Goal: Information Seeking & Learning: Learn about a topic

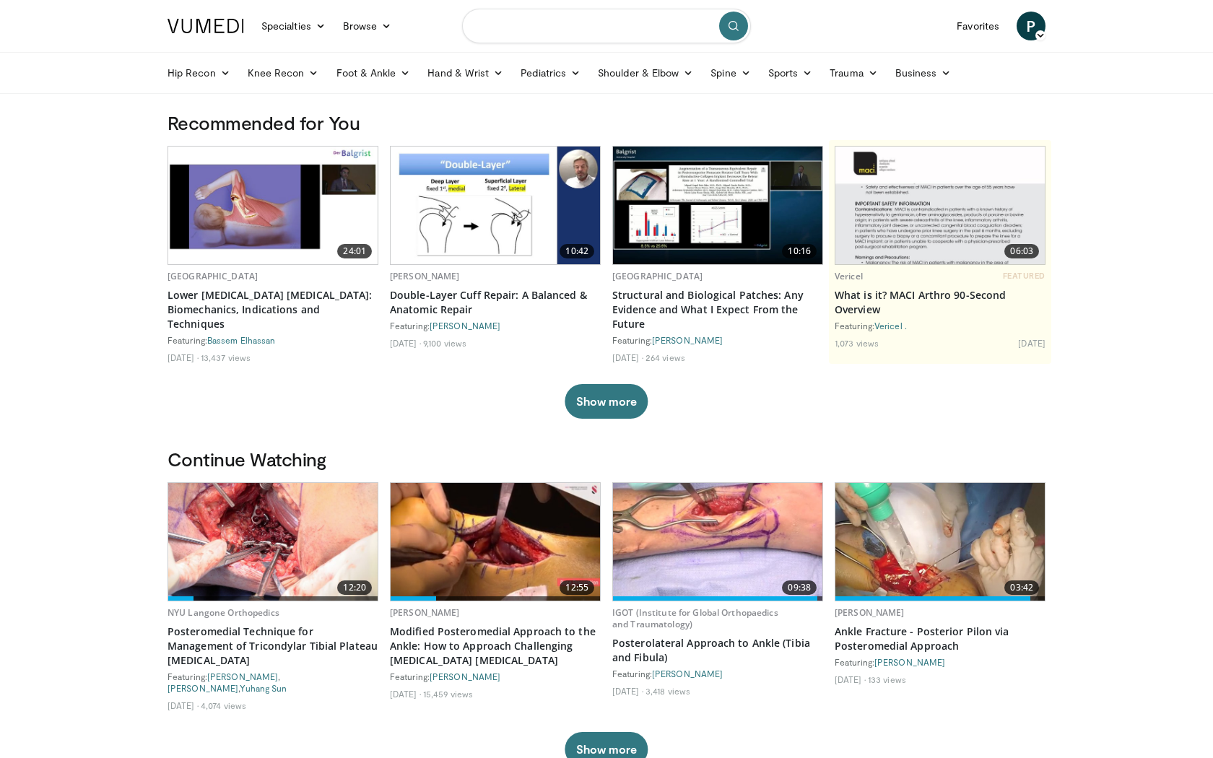
click at [537, 18] on input "Search topics, interventions" at bounding box center [606, 26] width 289 height 35
type input "**********"
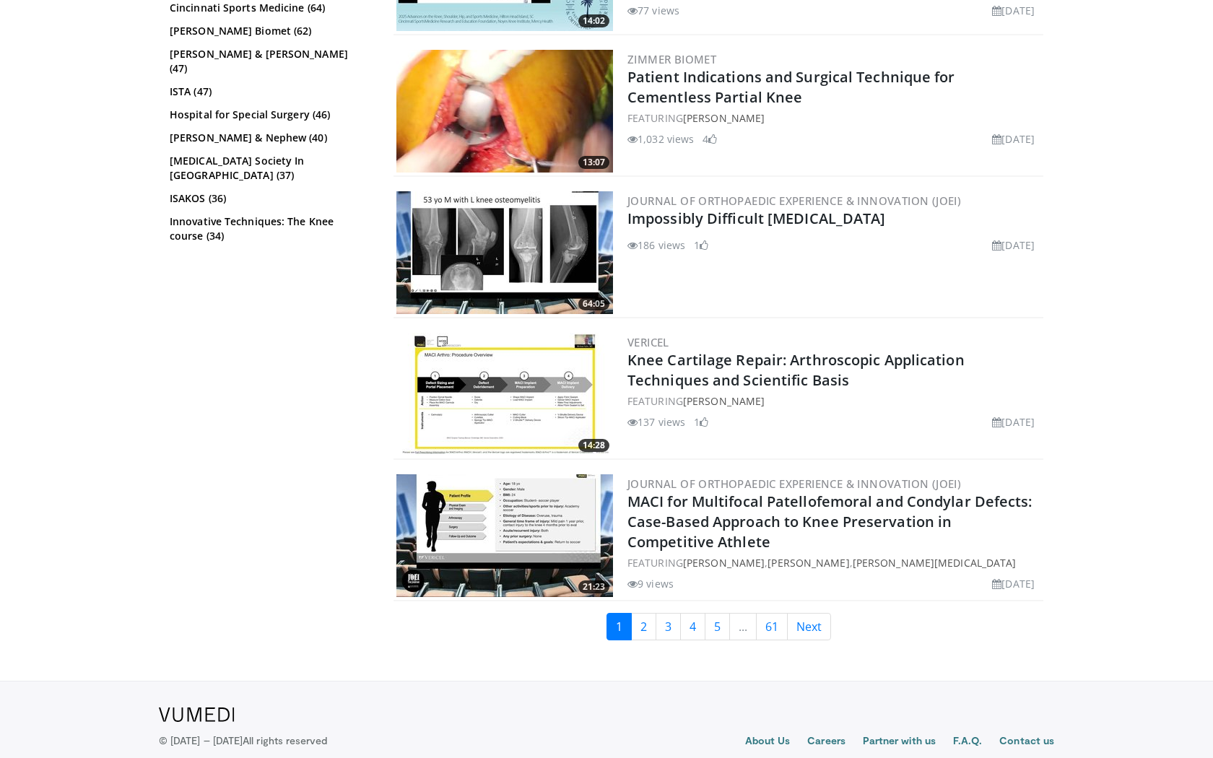
scroll to position [3252, 0]
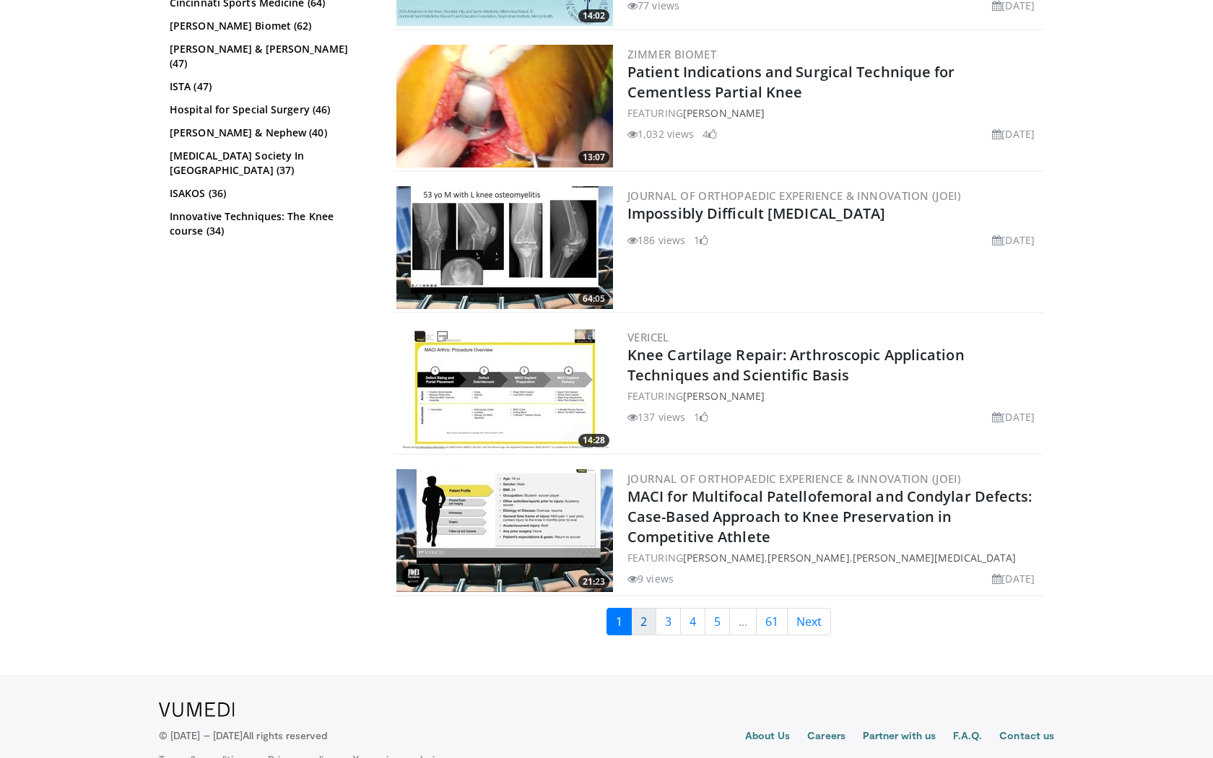
click at [645, 619] on link "2" at bounding box center [643, 621] width 25 height 27
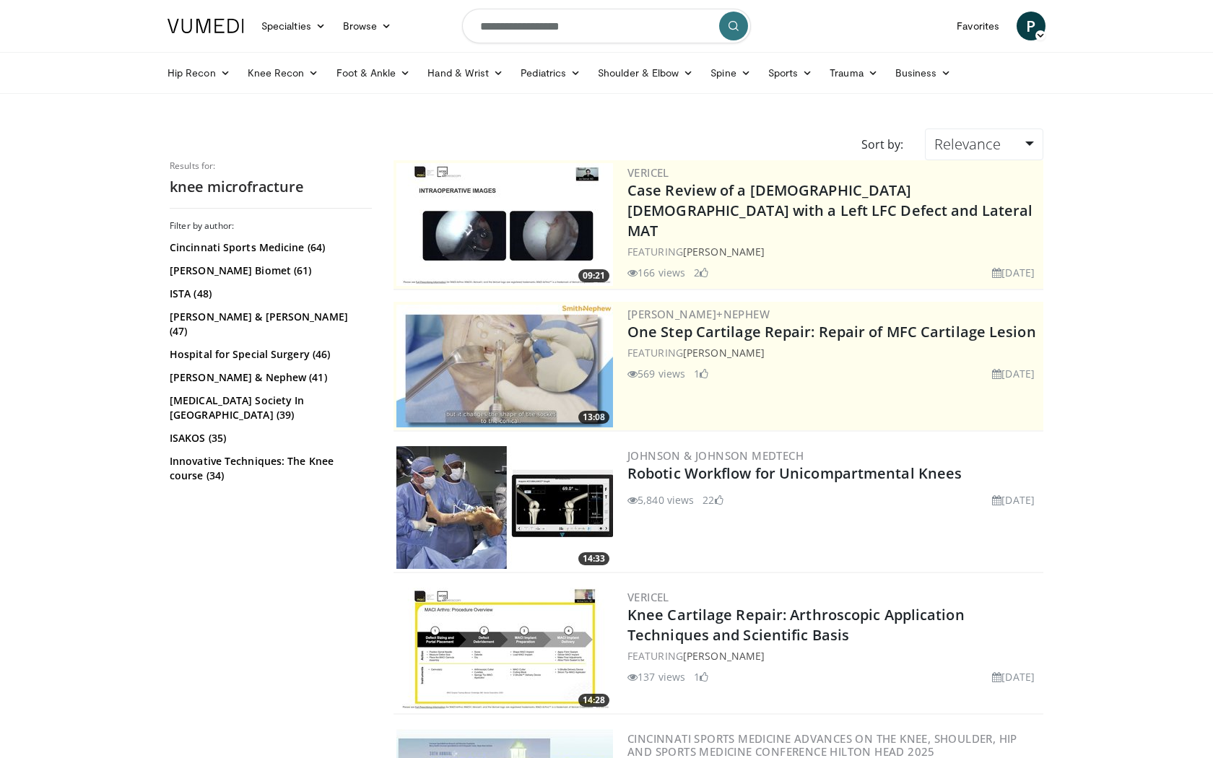
click at [498, 27] on input "**********" at bounding box center [606, 26] width 289 height 35
click at [498, 22] on input "**********" at bounding box center [606, 26] width 289 height 35
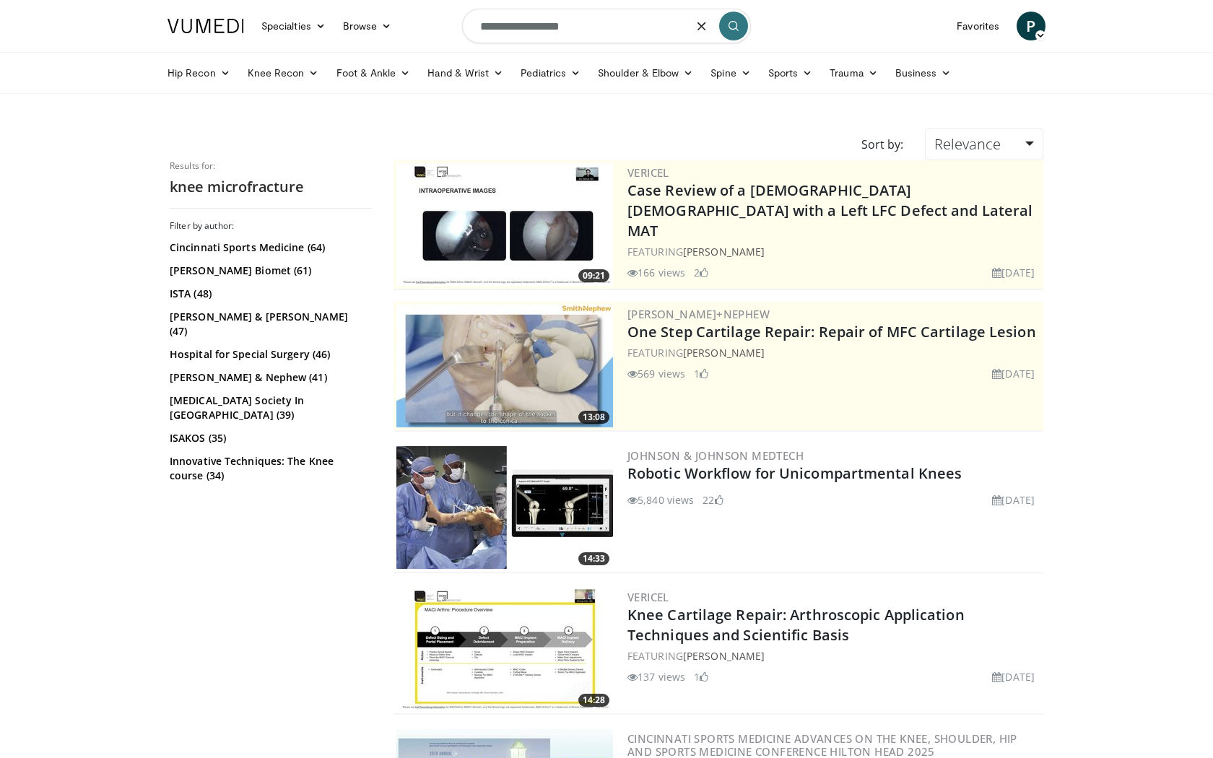
click at [498, 22] on input "**********" at bounding box center [606, 26] width 289 height 35
type input "**********"
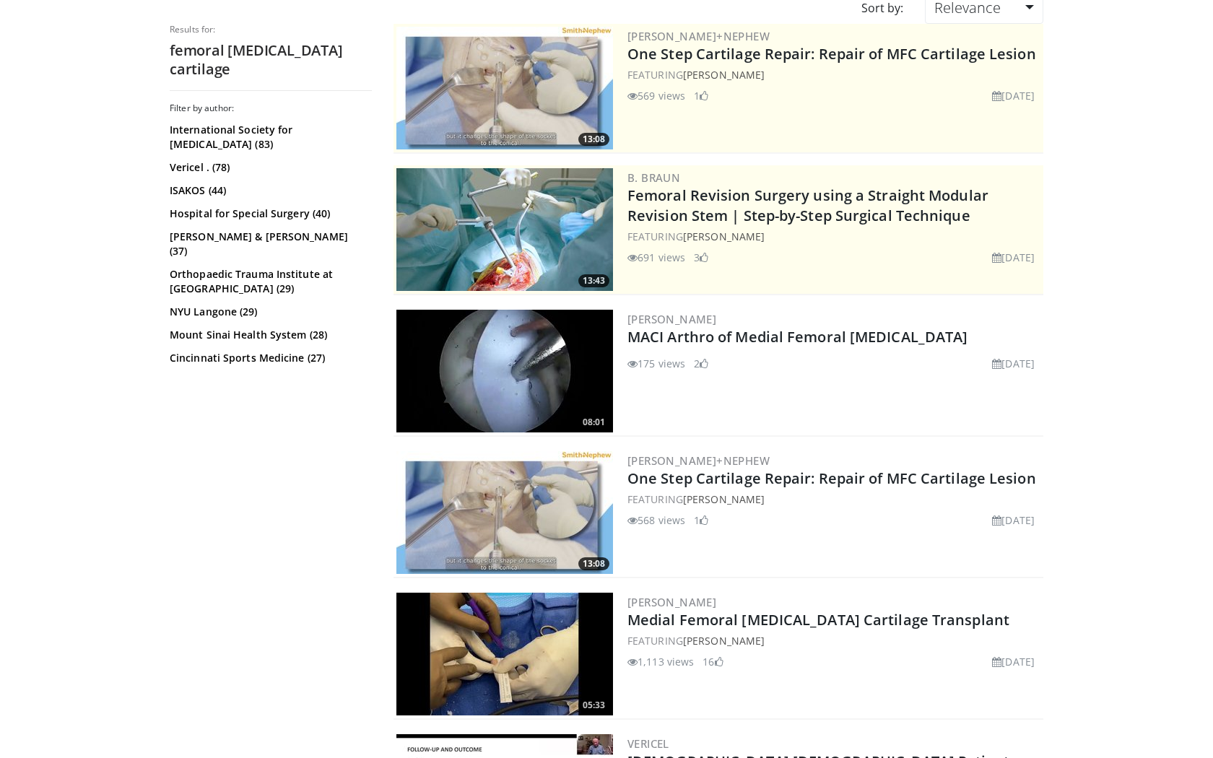
scroll to position [217, 0]
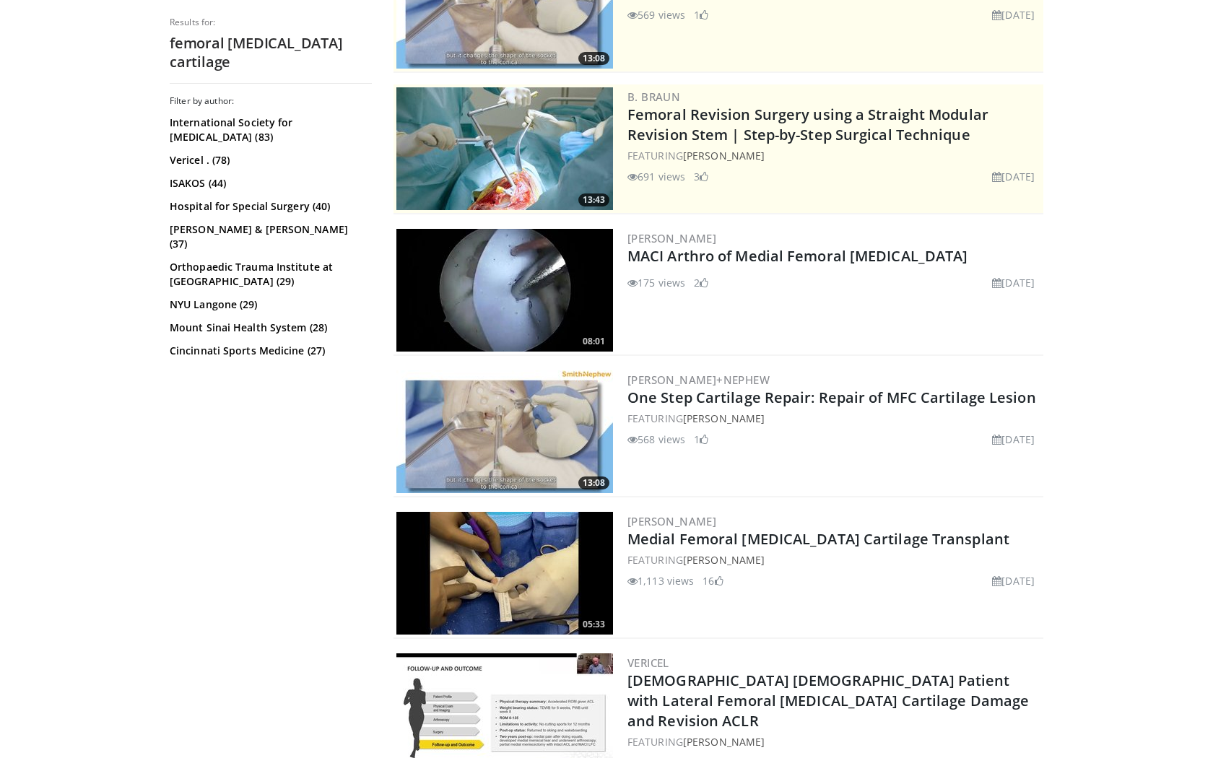
click at [557, 548] on img at bounding box center [504, 573] width 217 height 123
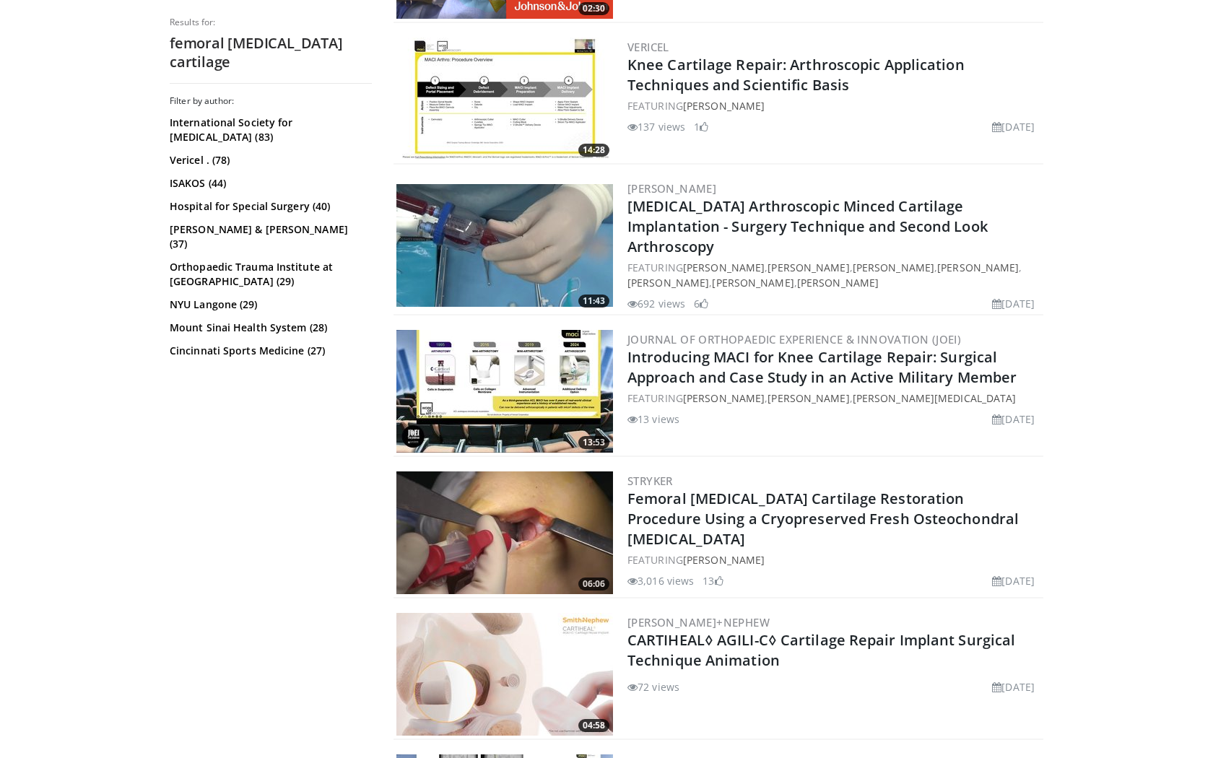
scroll to position [1259, 0]
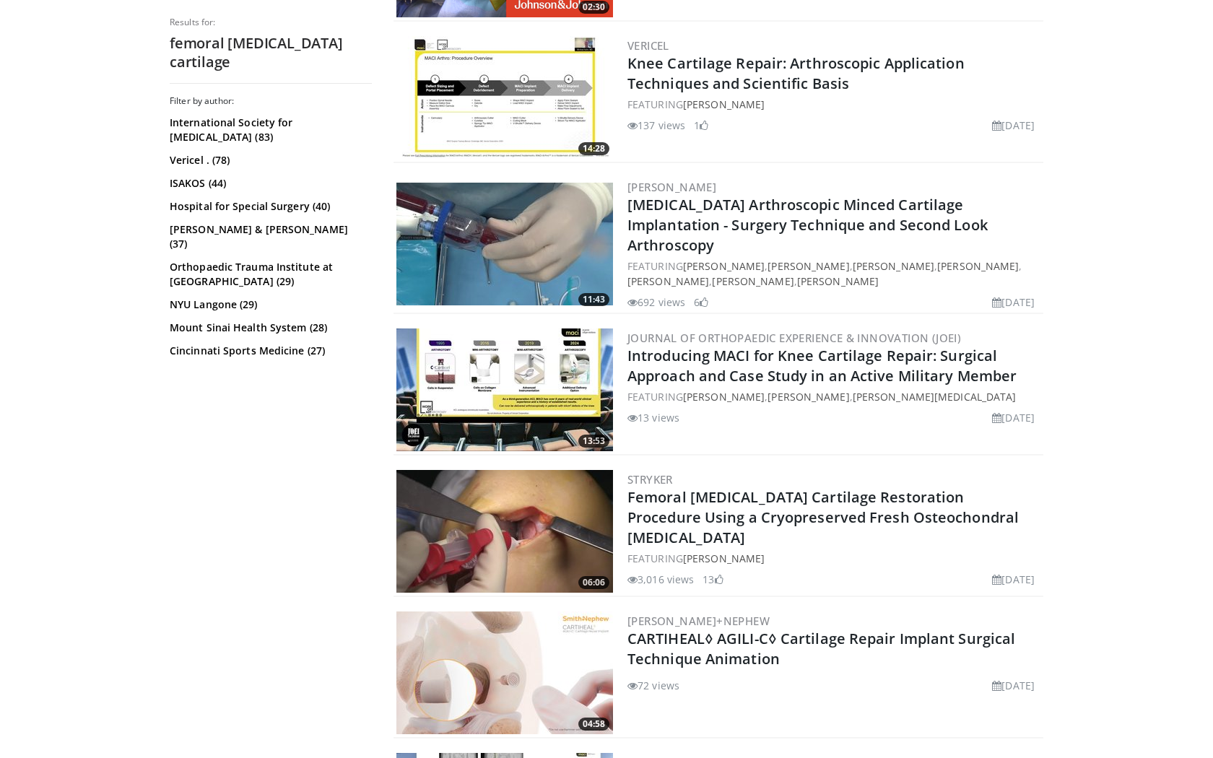
click at [509, 515] on img at bounding box center [504, 531] width 217 height 123
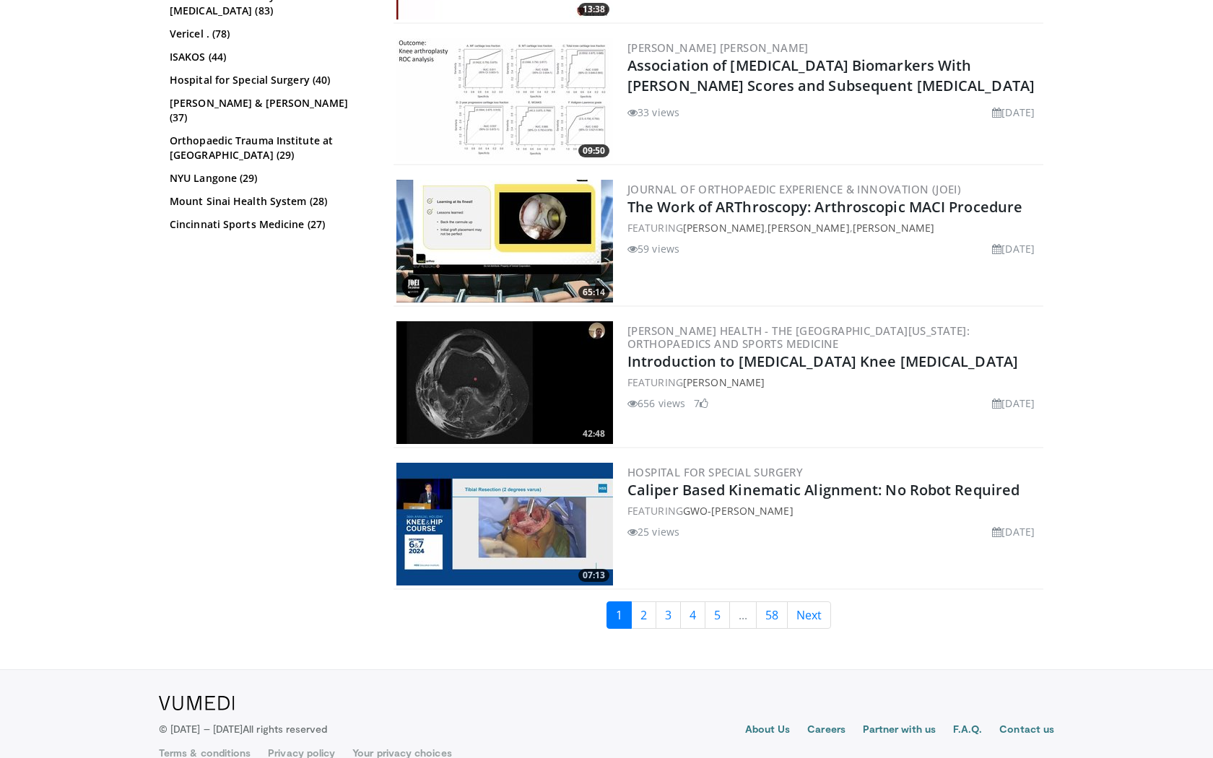
scroll to position [3390, 0]
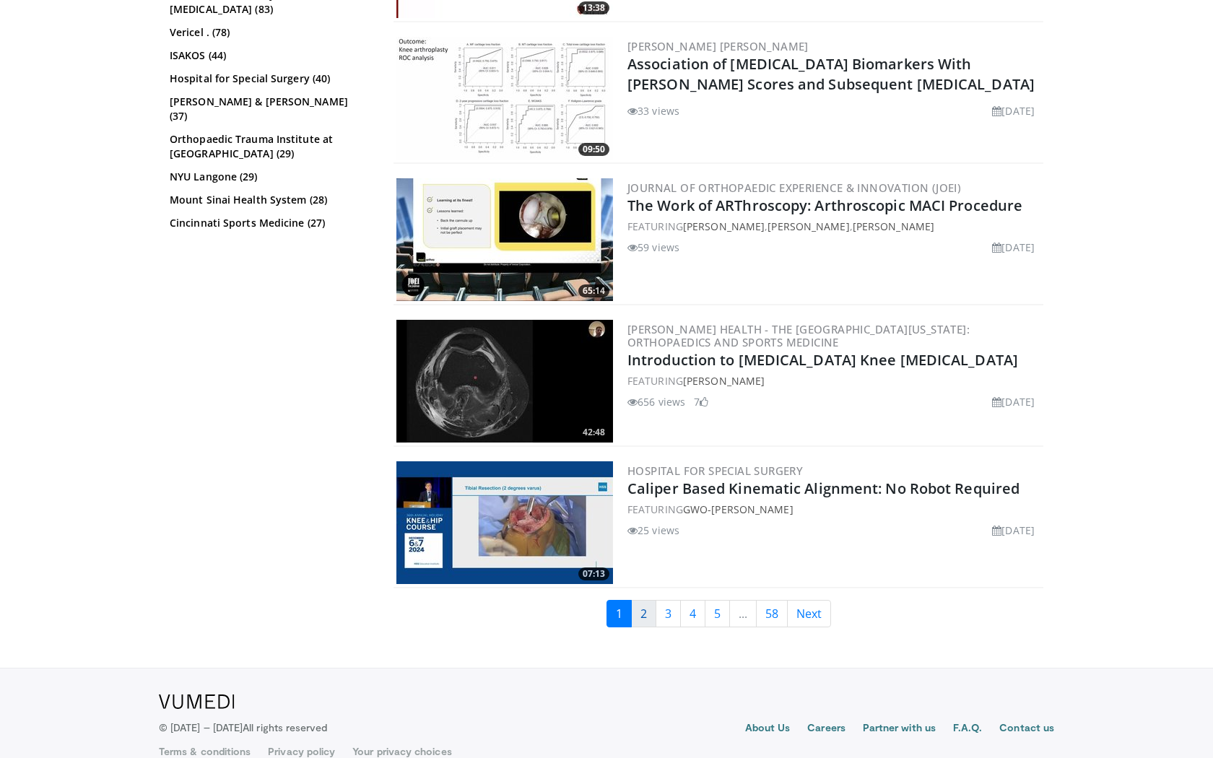
click at [645, 606] on link "2" at bounding box center [643, 613] width 25 height 27
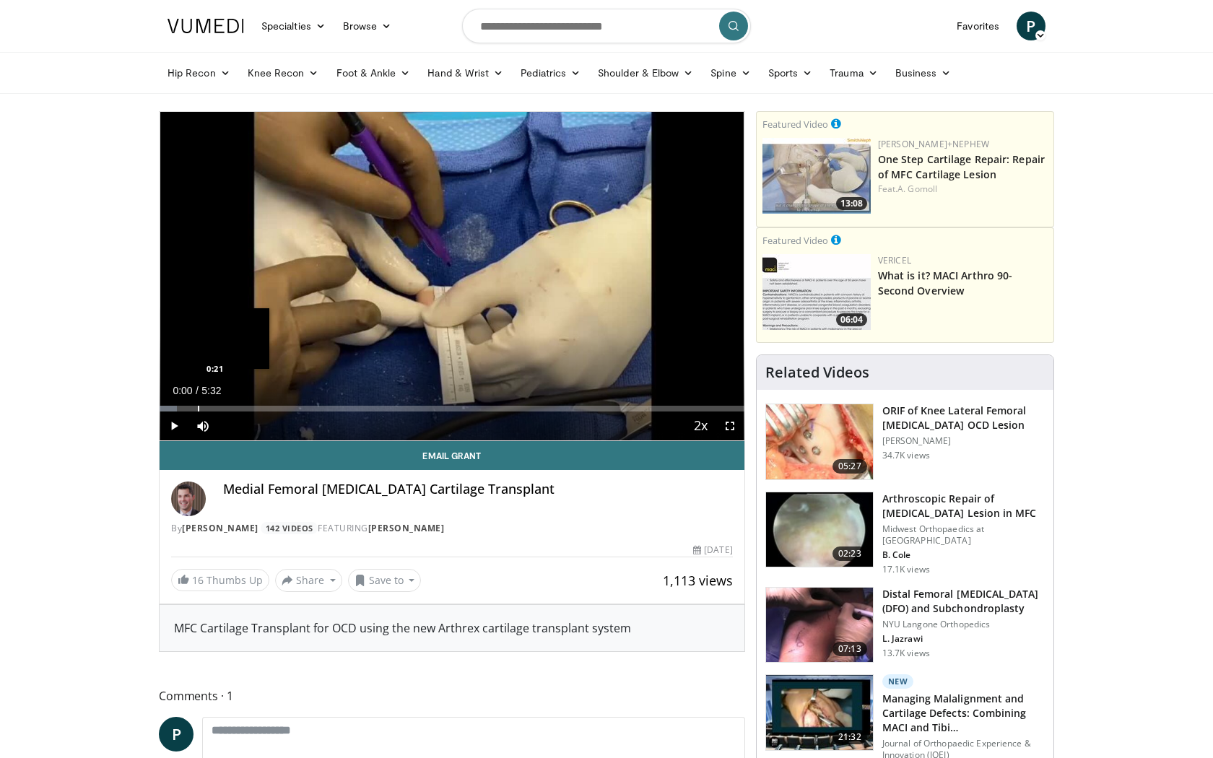
click at [198, 406] on div "Progress Bar" at bounding box center [198, 409] width 1 height 6
click at [178, 422] on span "Video Player" at bounding box center [174, 425] width 29 height 29
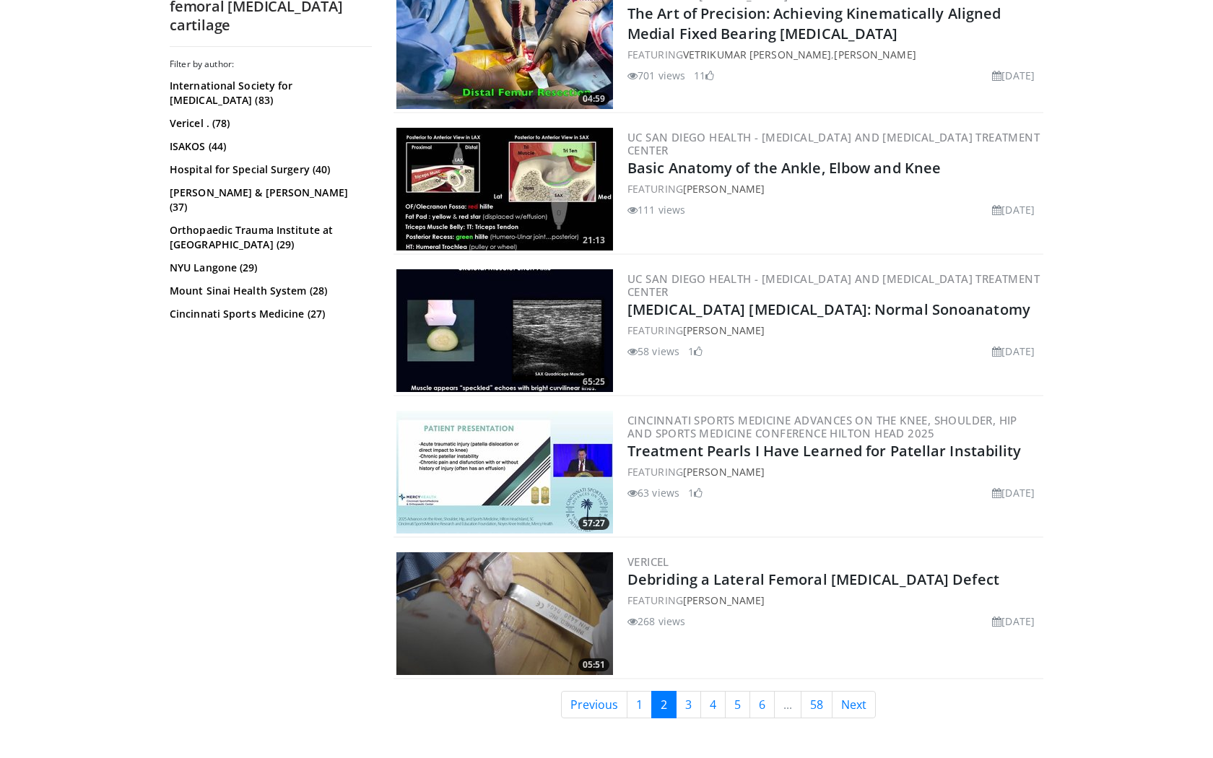
scroll to position [3305, 0]
click at [594, 598] on img at bounding box center [504, 613] width 217 height 123
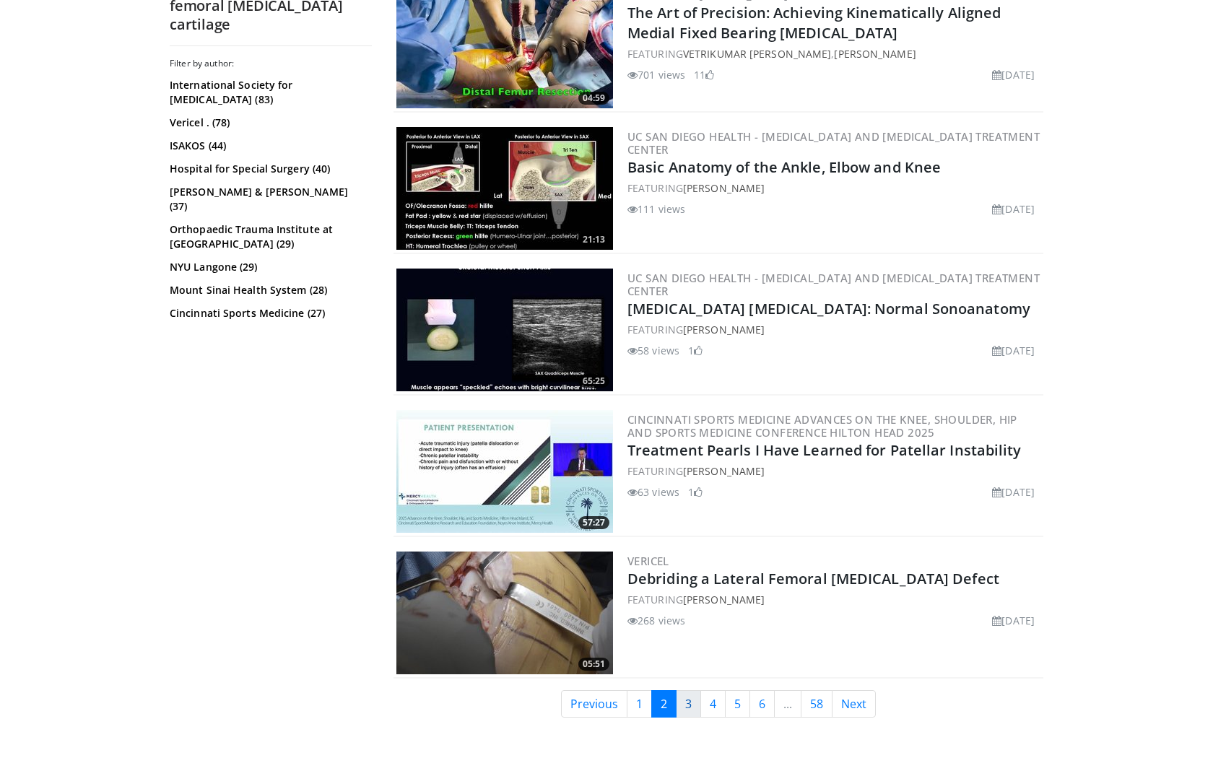
click at [690, 690] on link "3" at bounding box center [688, 703] width 25 height 27
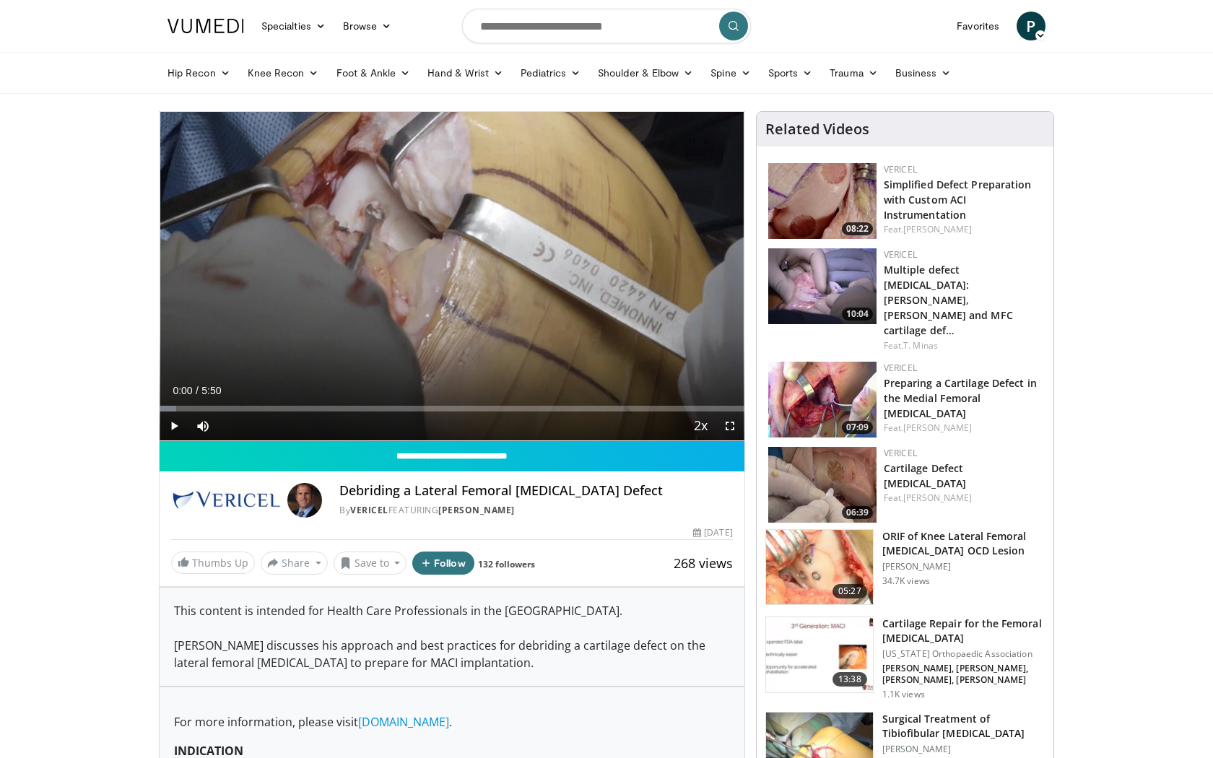
click at [734, 425] on span "Video Player" at bounding box center [729, 425] width 29 height 29
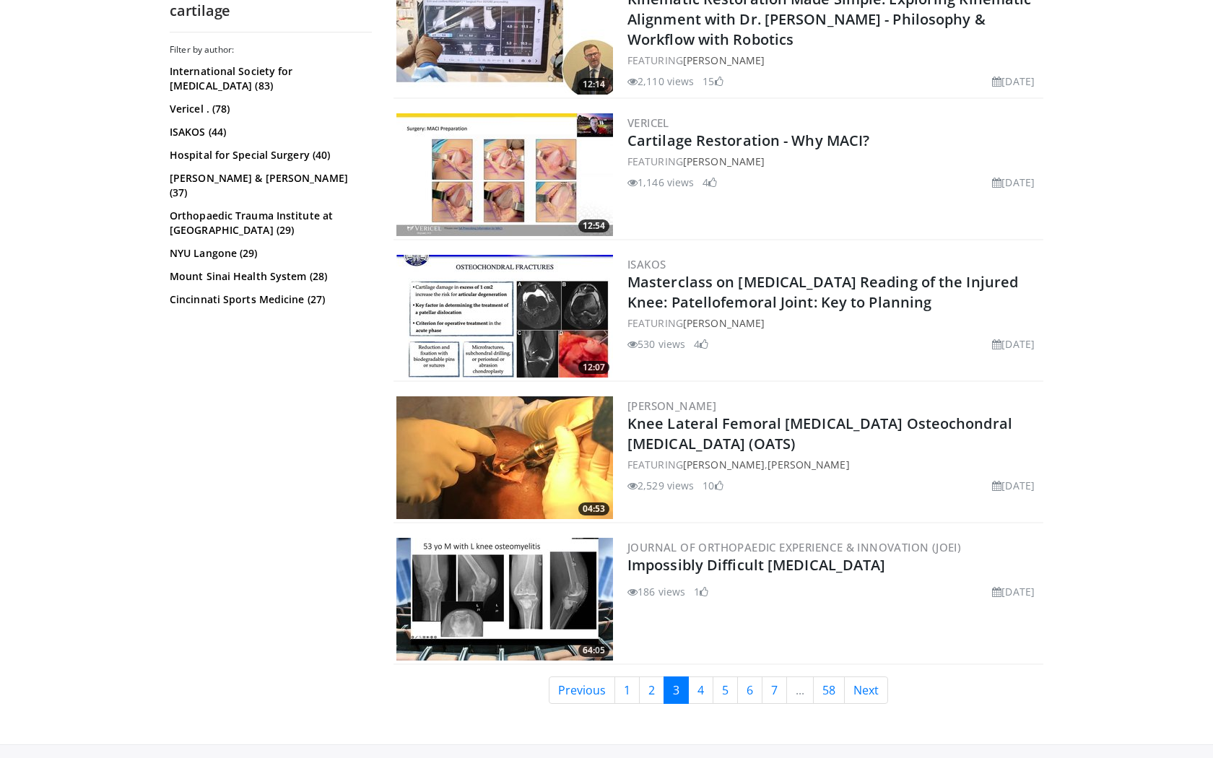
scroll to position [3035, 0]
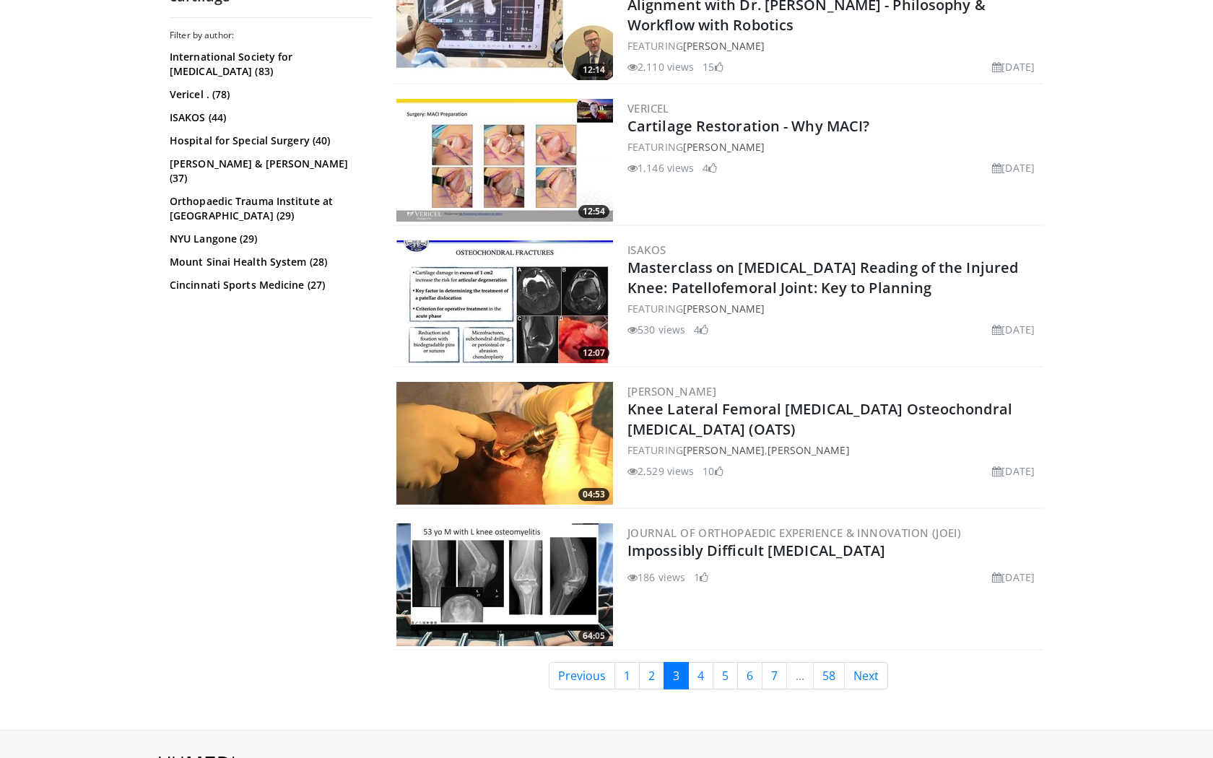
click at [514, 424] on img at bounding box center [504, 443] width 217 height 123
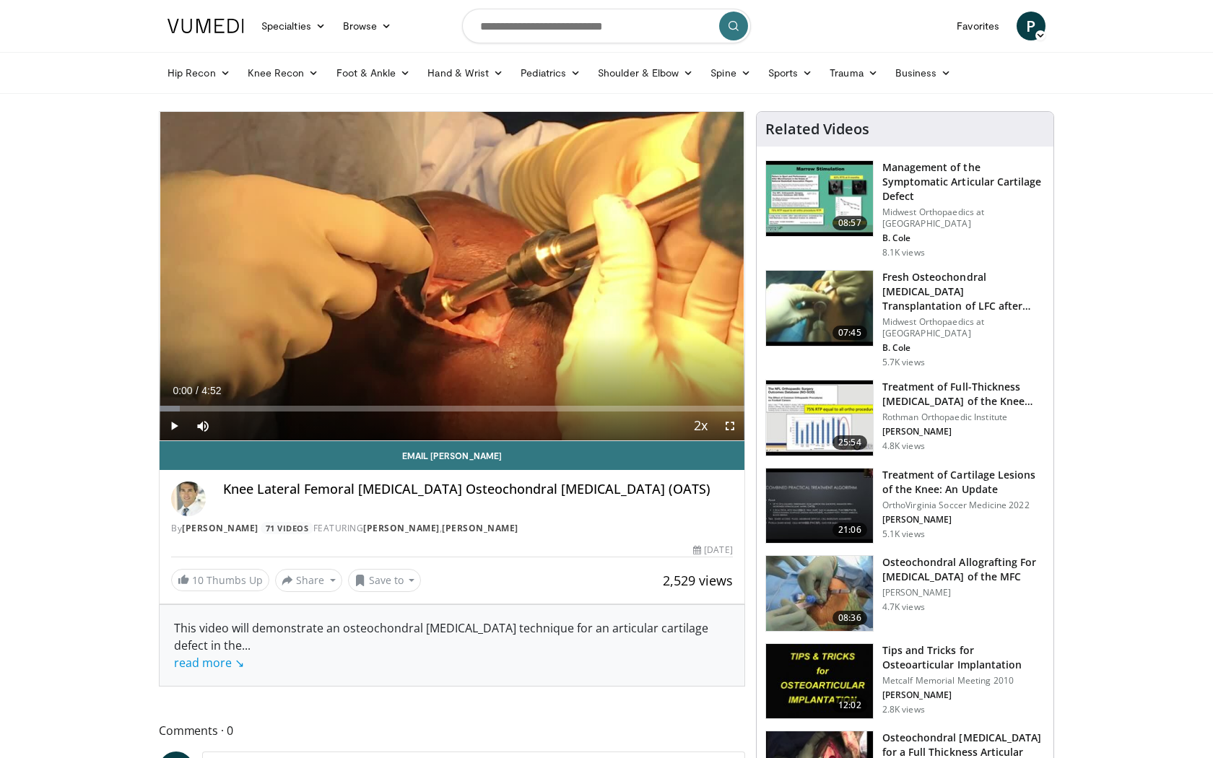
click at [725, 418] on span "Video Player" at bounding box center [729, 425] width 29 height 29
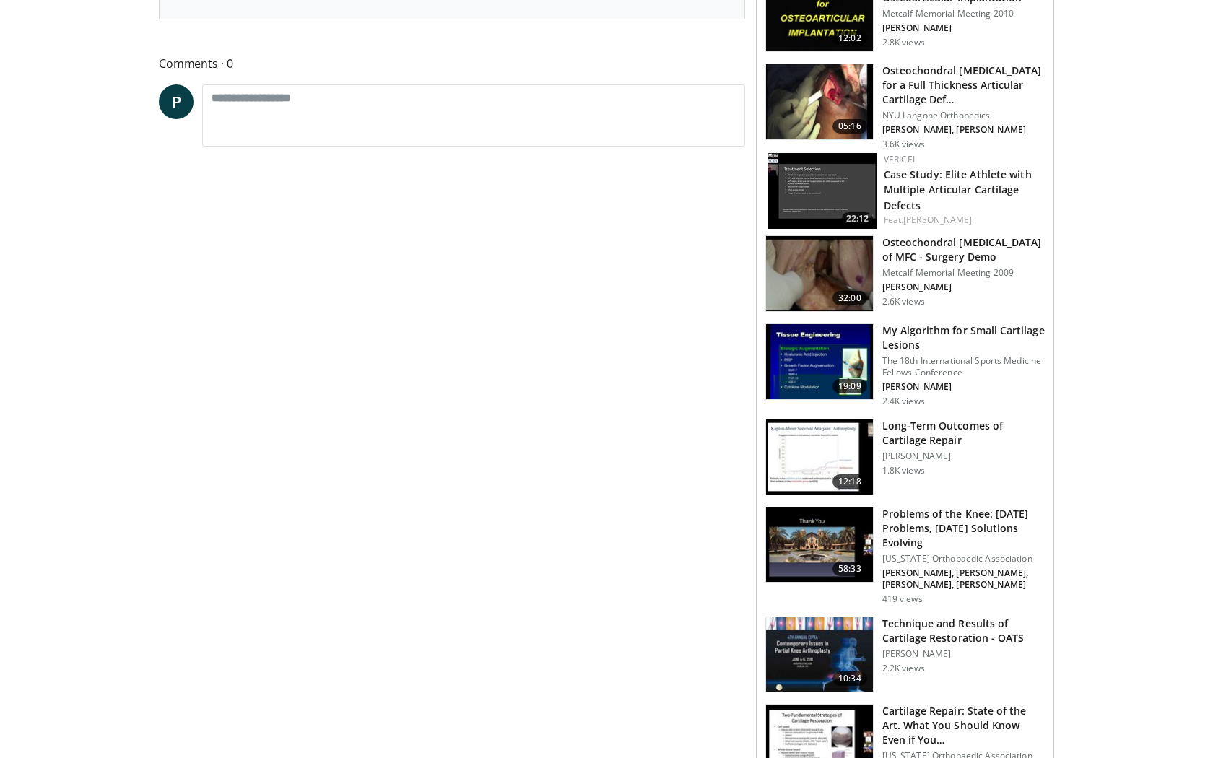
scroll to position [852, 0]
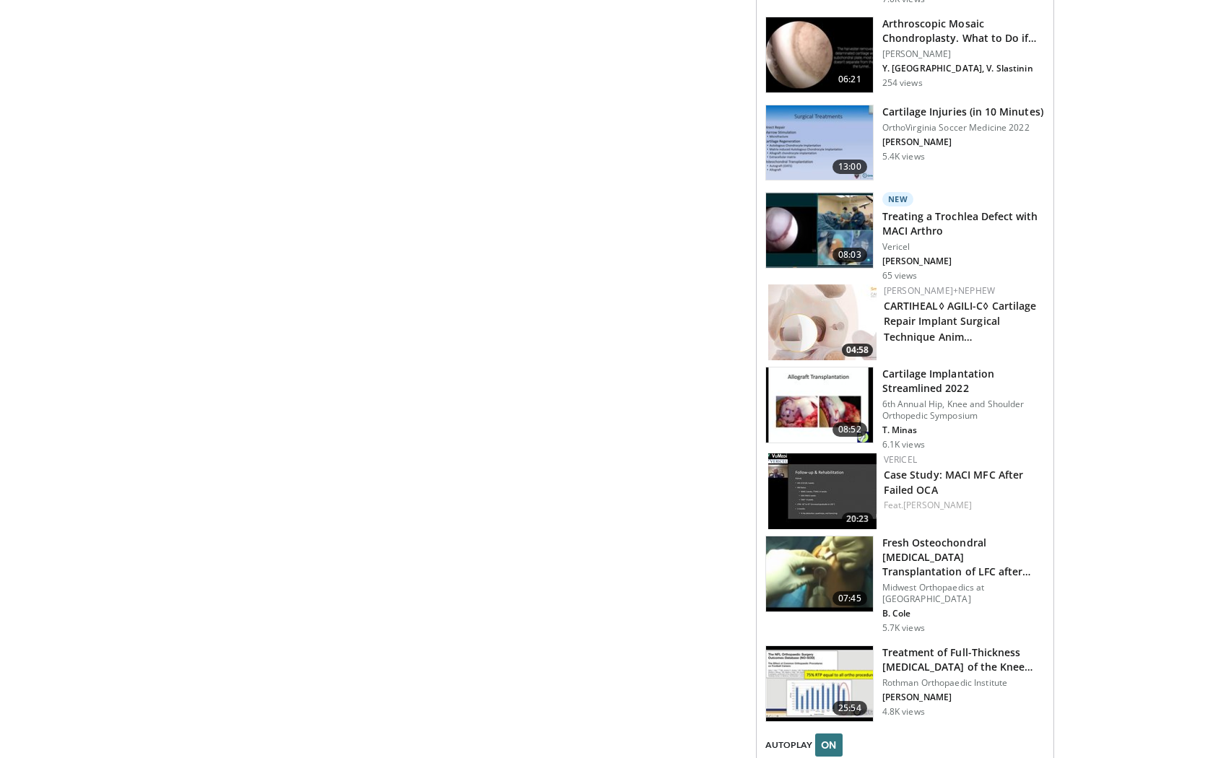
scroll to position [1607, 0]
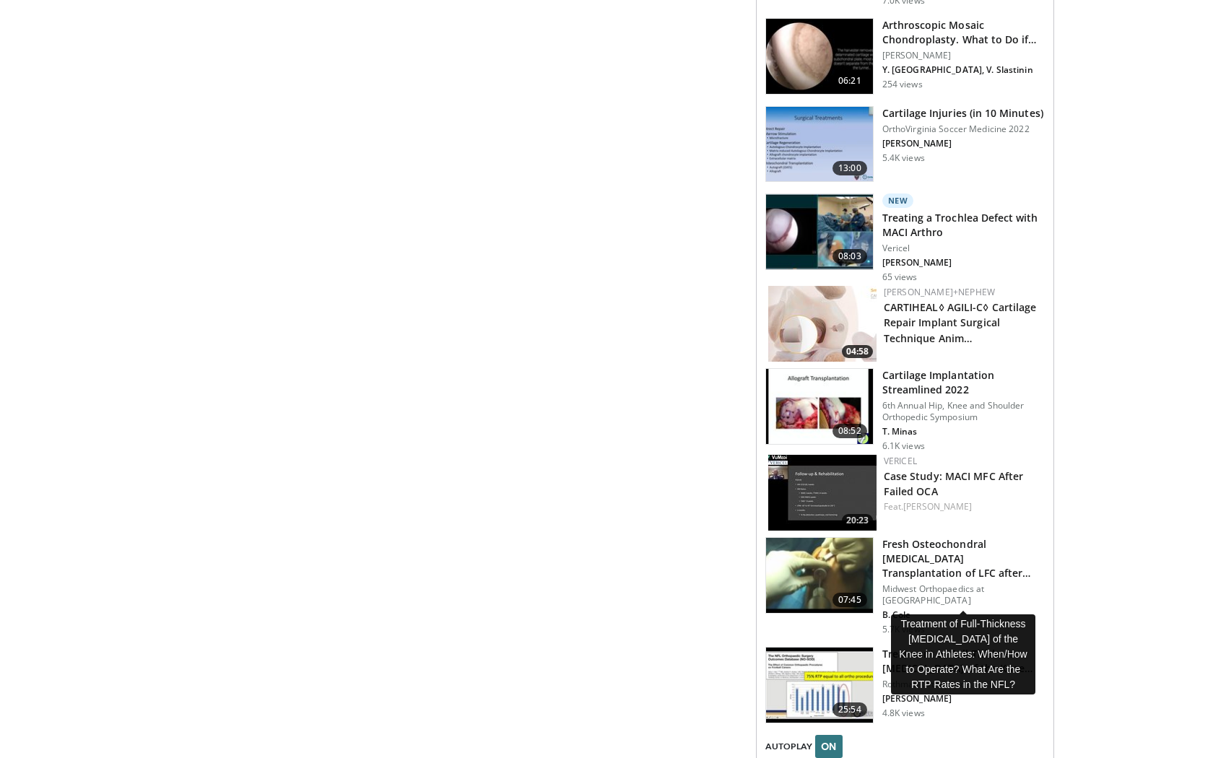
click at [1008, 647] on h3 "Treatment of Full-Thickness Articular Cartilage Injuries of the Knee…" at bounding box center [963, 661] width 162 height 29
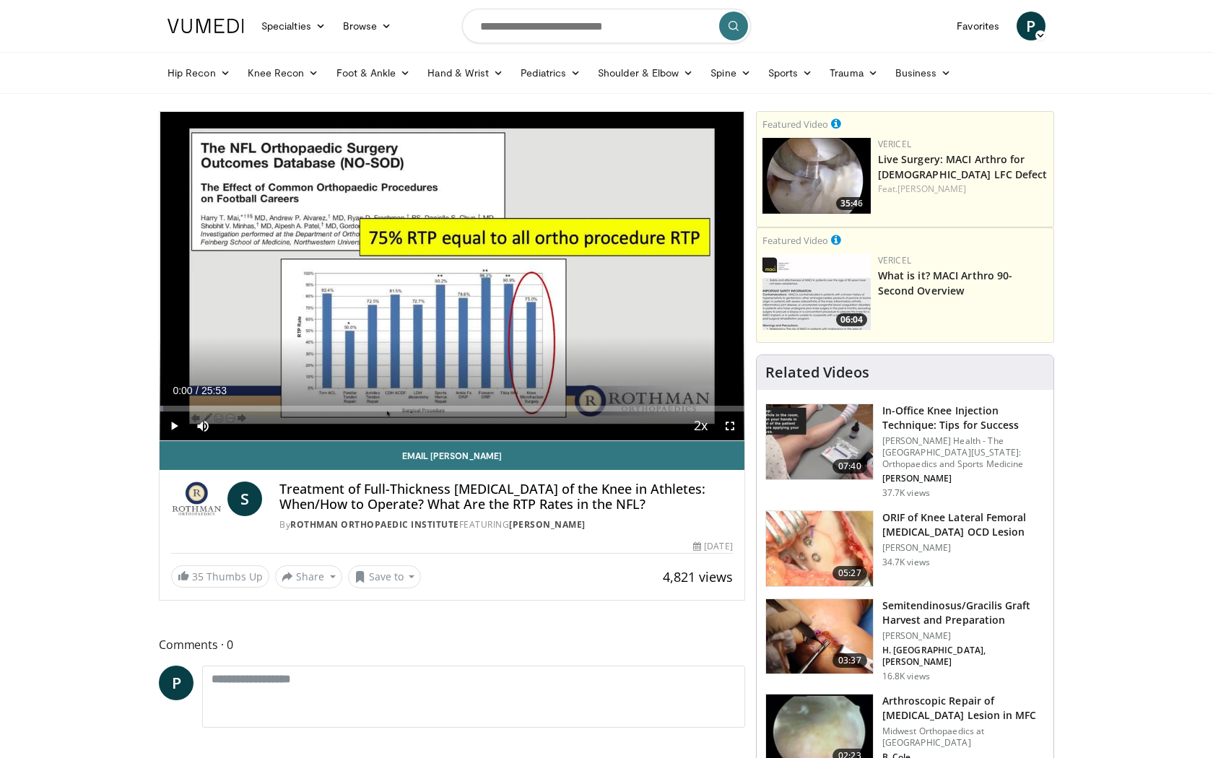
click at [728, 422] on span "Video Player" at bounding box center [729, 425] width 29 height 29
